Goal: Task Accomplishment & Management: Use online tool/utility

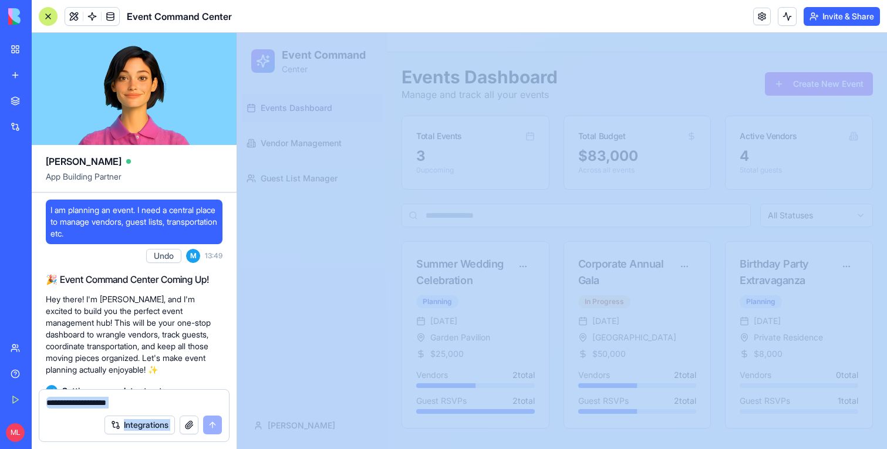
scroll to position [76, 0]
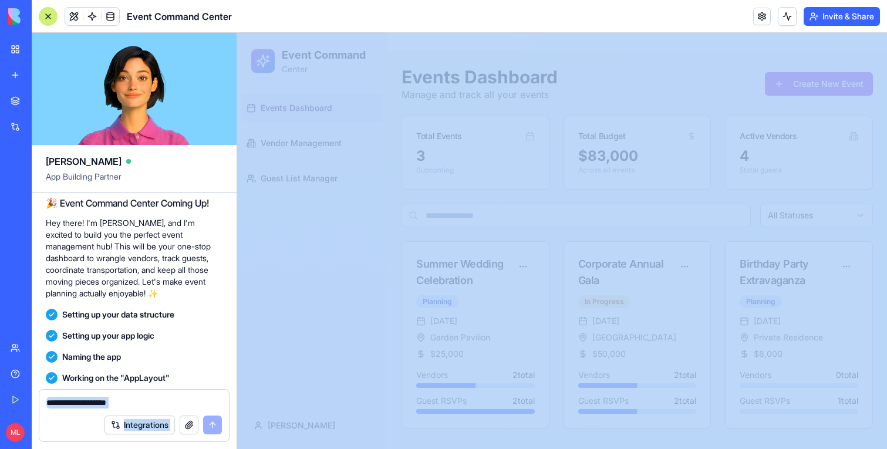
click at [21, 79] on link "New app" at bounding box center [27, 74] width 47 height 23
click at [21, 77] on link "New app" at bounding box center [27, 74] width 47 height 23
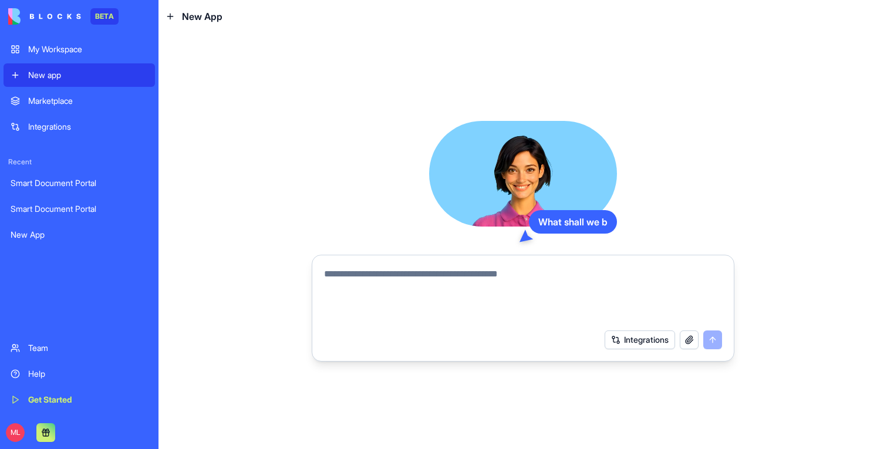
click at [383, 272] on textarea at bounding box center [523, 295] width 398 height 56
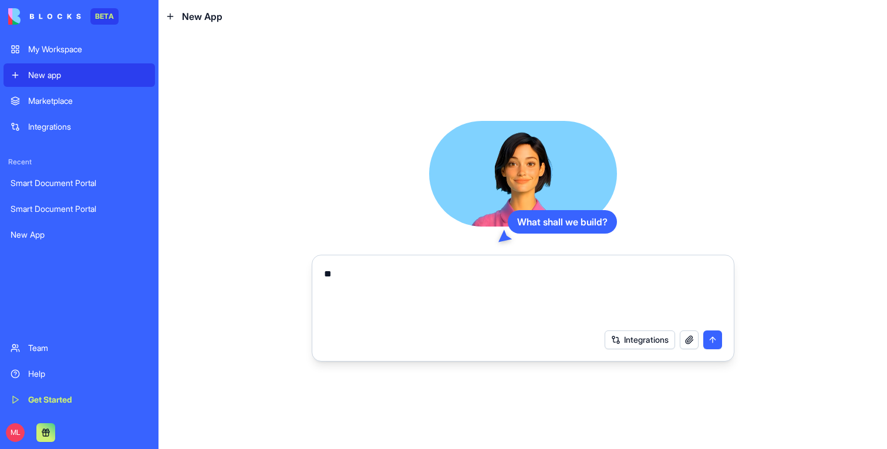
type textarea "*"
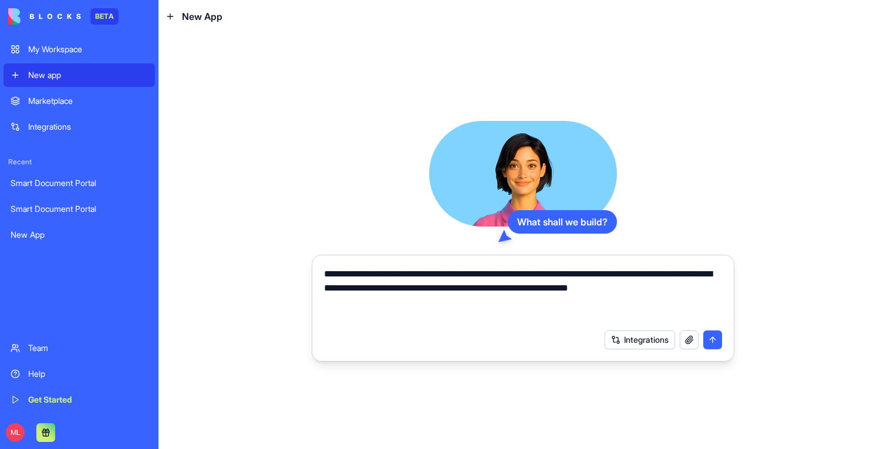
type textarea "**********"
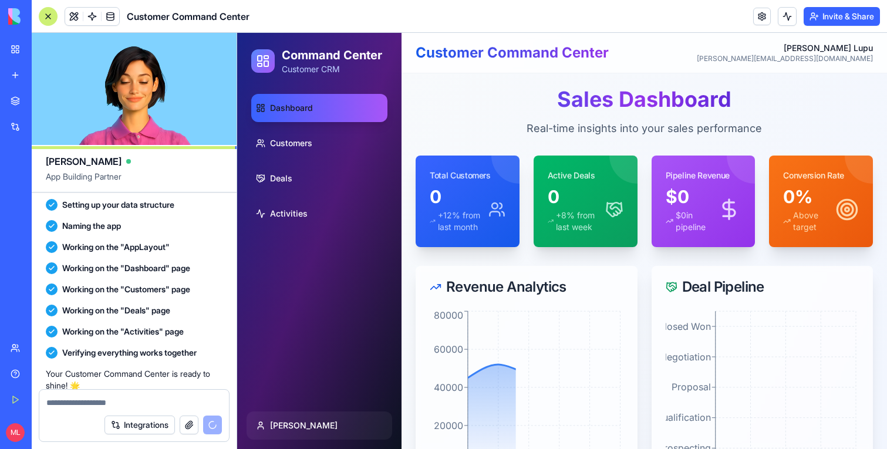
scroll to position [439, 0]
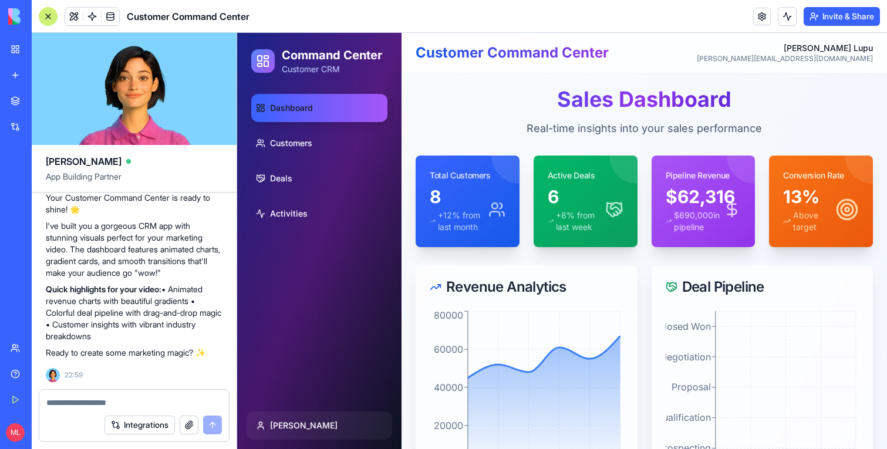
click at [46, 15] on div at bounding box center [48, 16] width 19 height 19
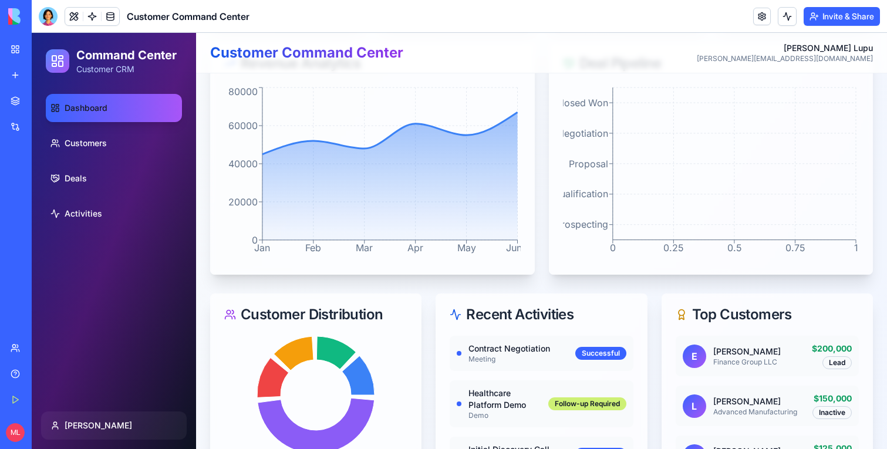
scroll to position [0, 0]
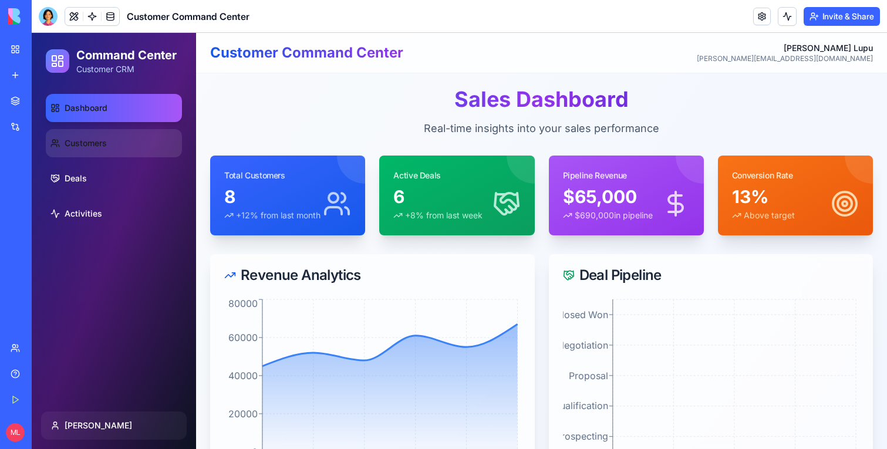
click at [117, 132] on link "Customers" at bounding box center [114, 143] width 136 height 28
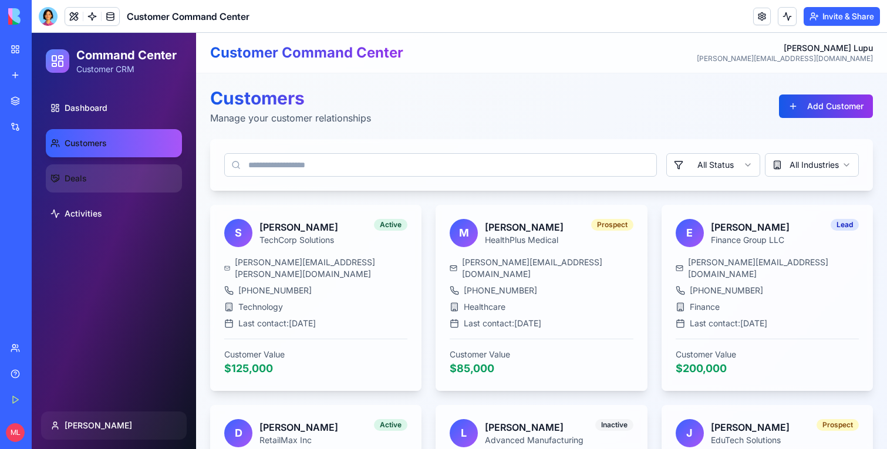
click at [79, 185] on link "Deals" at bounding box center [114, 178] width 136 height 28
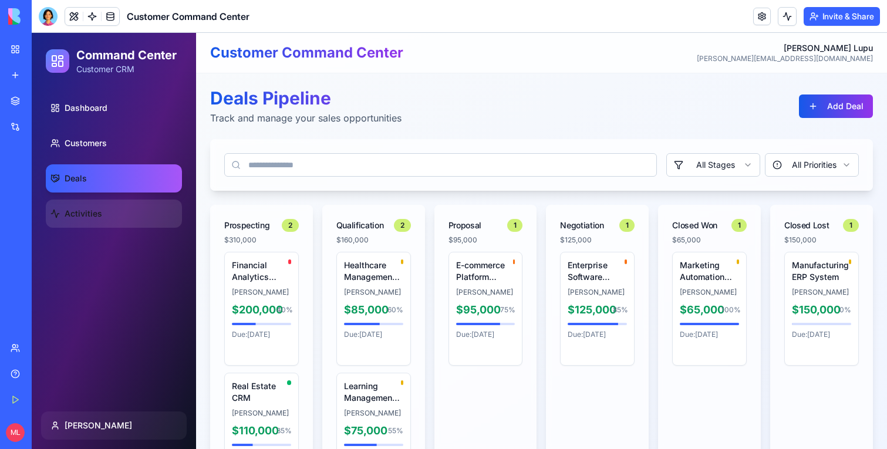
click at [140, 213] on link "Activities" at bounding box center [114, 213] width 136 height 28
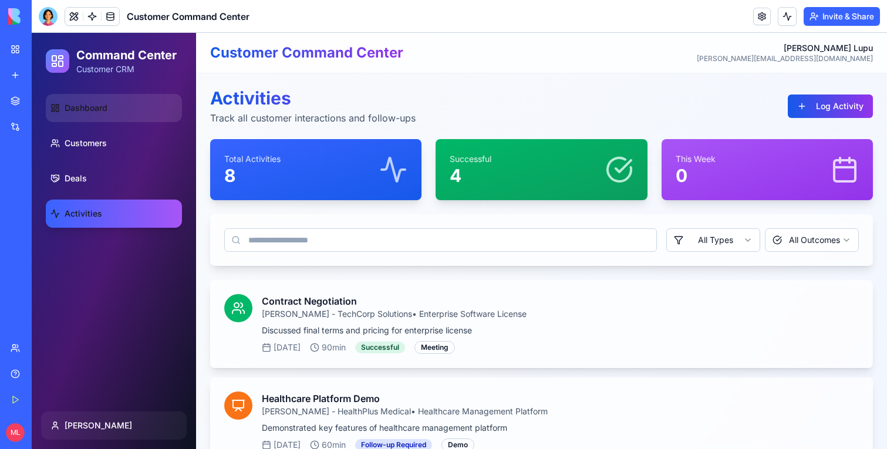
click at [141, 113] on link "Dashboard" at bounding box center [114, 108] width 136 height 28
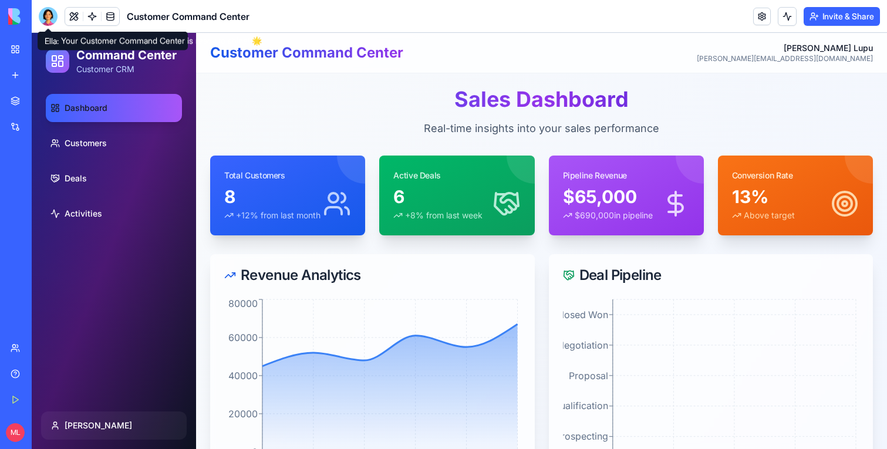
click at [53, 22] on div at bounding box center [48, 16] width 19 height 19
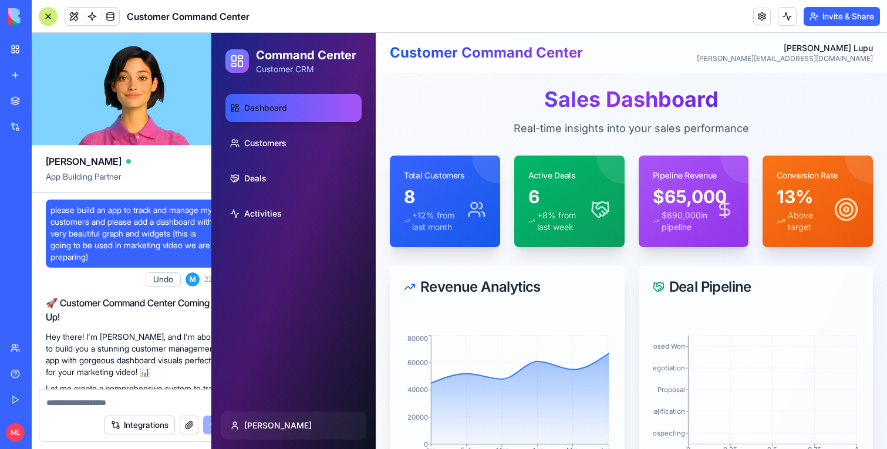
scroll to position [439, 0]
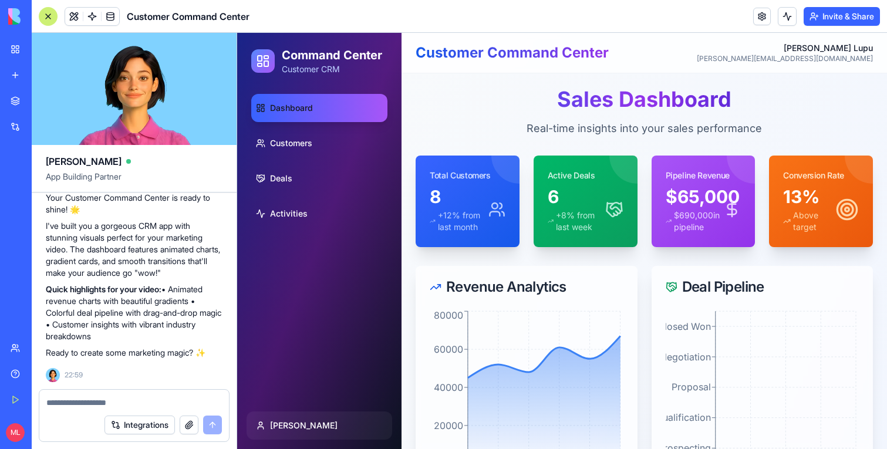
click at [106, 405] on textarea at bounding box center [133, 403] width 175 height 12
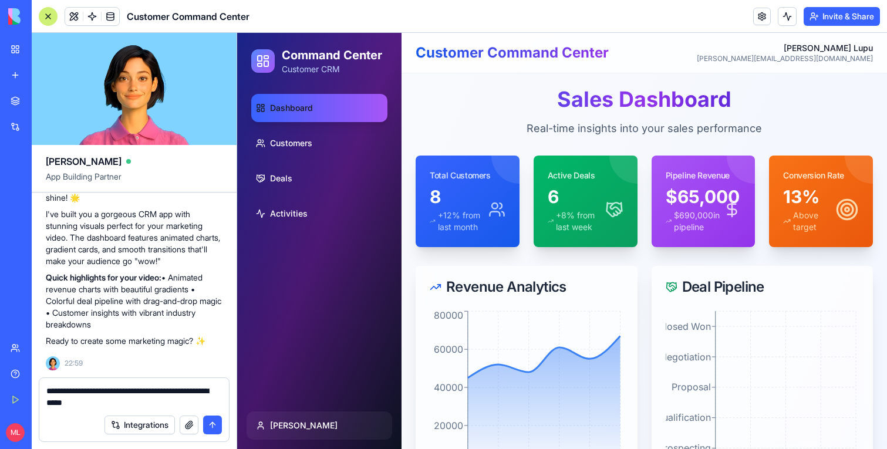
type textarea "**********"
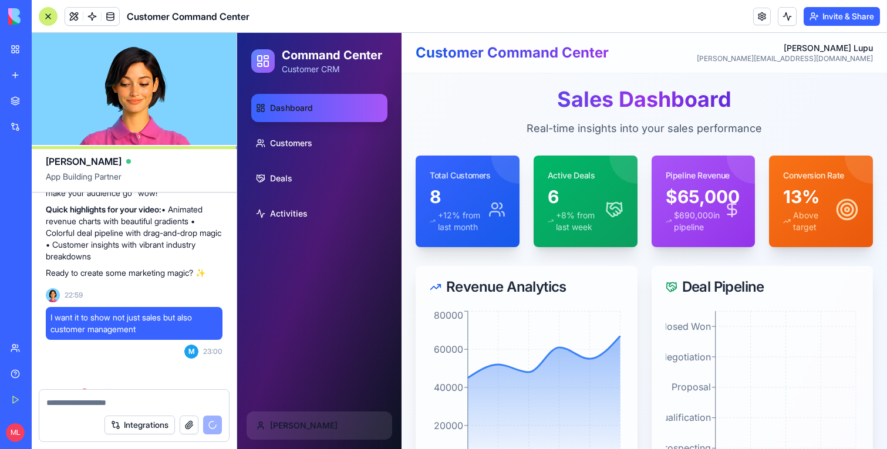
scroll to position [728, 0]
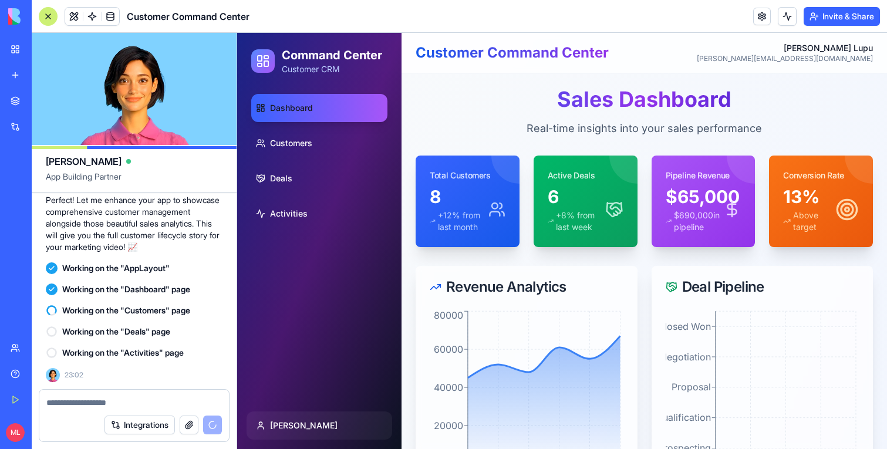
click at [50, 13] on div at bounding box center [48, 16] width 19 height 19
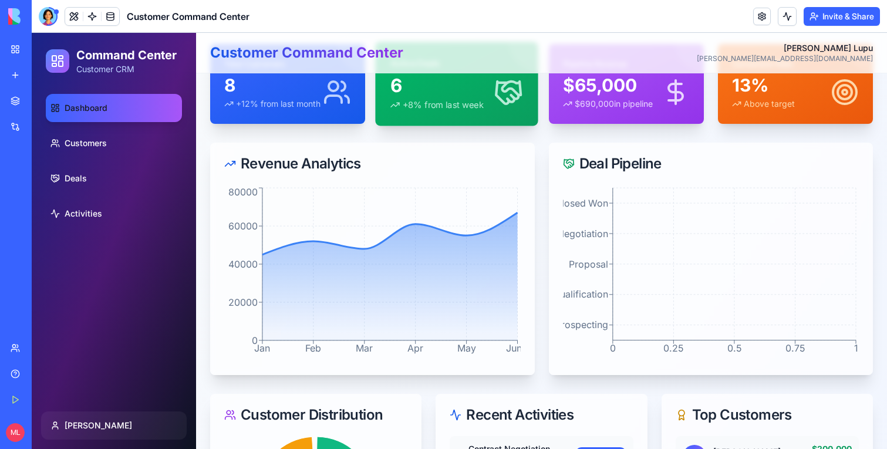
scroll to position [0, 0]
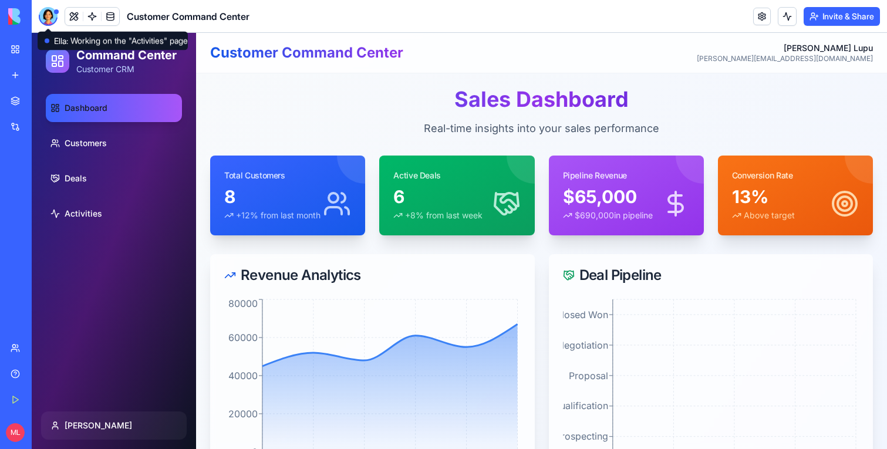
click at [52, 13] on div at bounding box center [48, 16] width 19 height 19
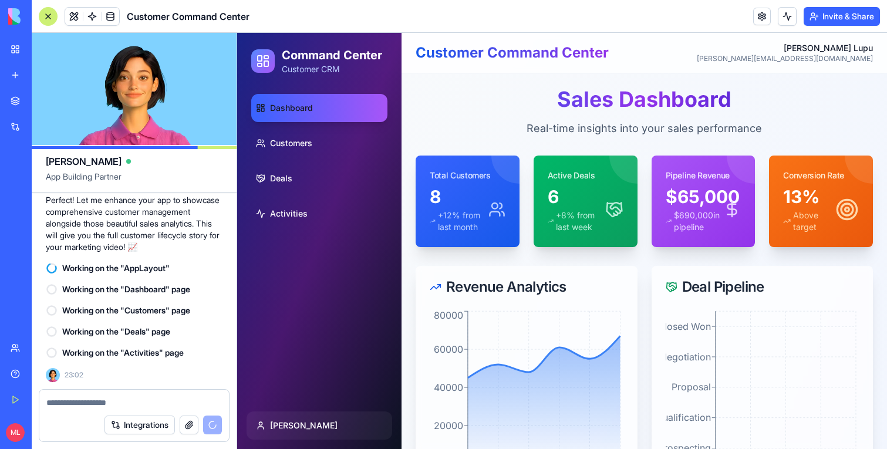
scroll to position [728, 0]
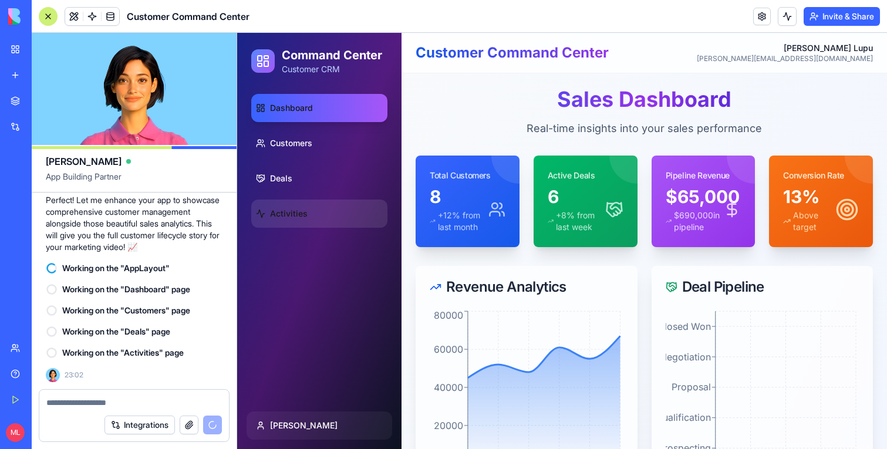
click at [281, 200] on link "Activities" at bounding box center [319, 213] width 136 height 28
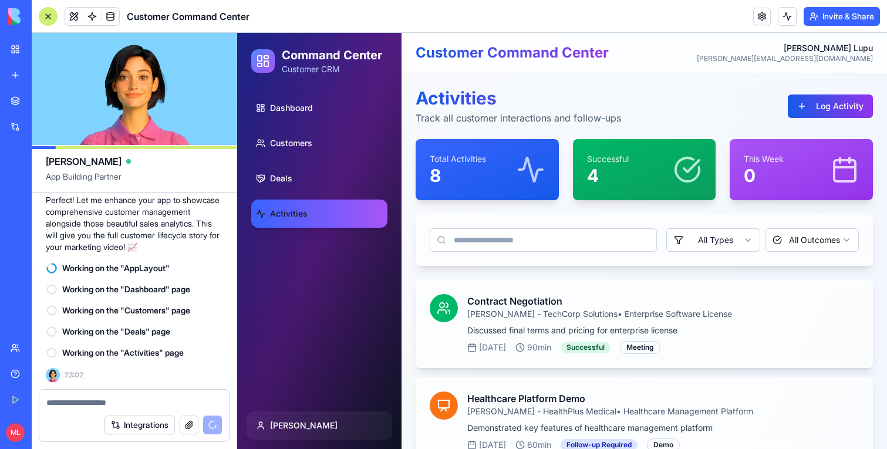
click at [295, 158] on ul "Dashboard Customers Deals Activities" at bounding box center [319, 161] width 136 height 134
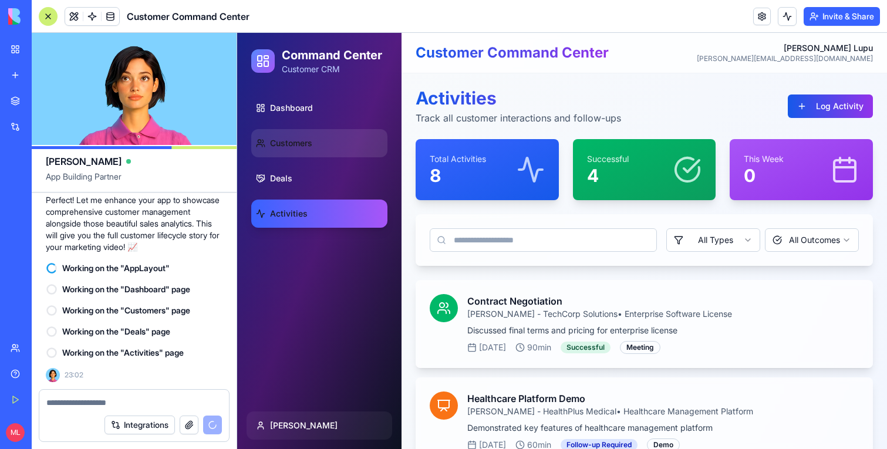
click at [295, 148] on span "Customers" at bounding box center [291, 143] width 42 height 12
